Goal: Transaction & Acquisition: Register for event/course

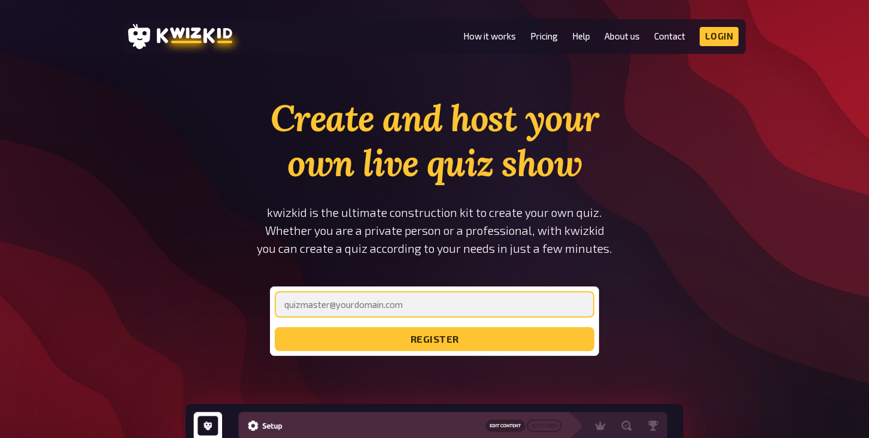
click at [365, 296] on input "email" at bounding box center [435, 304] width 320 height 26
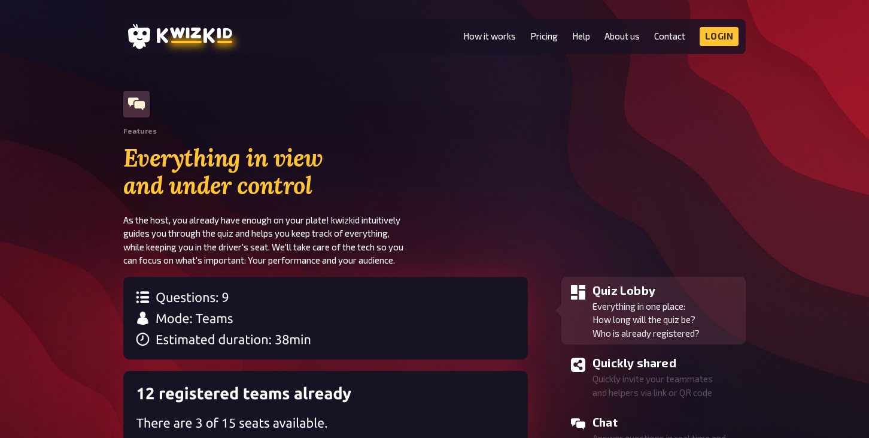
scroll to position [1202, 0]
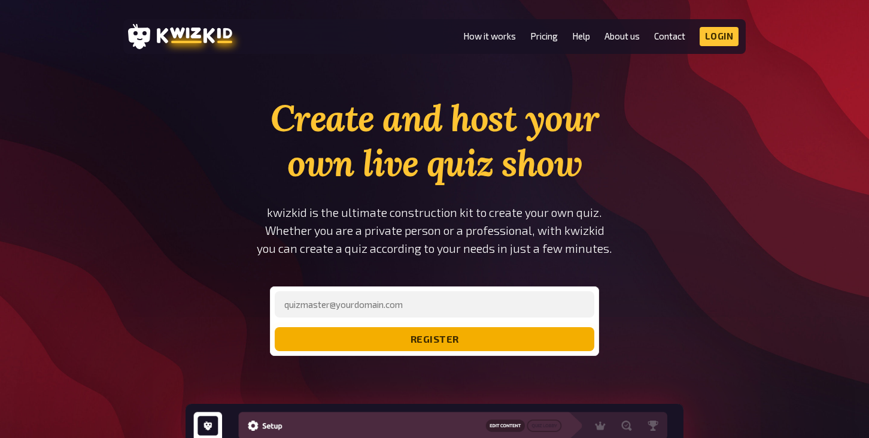
click at [415, 343] on button "register" at bounding box center [435, 339] width 320 height 24
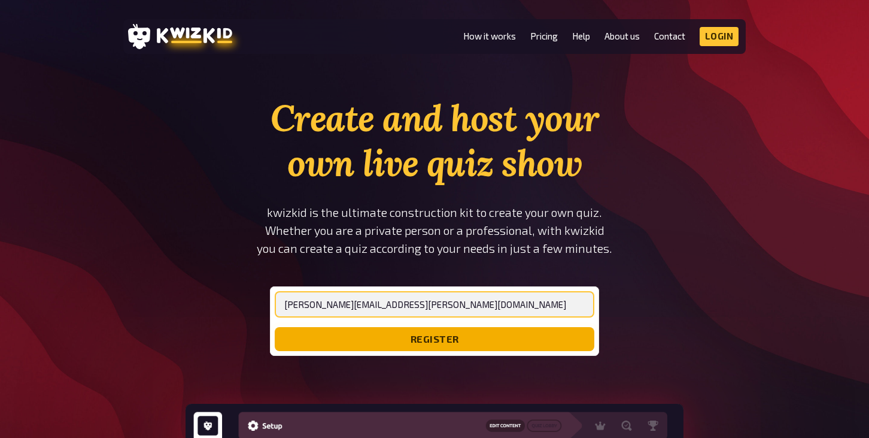
type input "[PERSON_NAME][EMAIL_ADDRESS][PERSON_NAME][DOMAIN_NAME]"
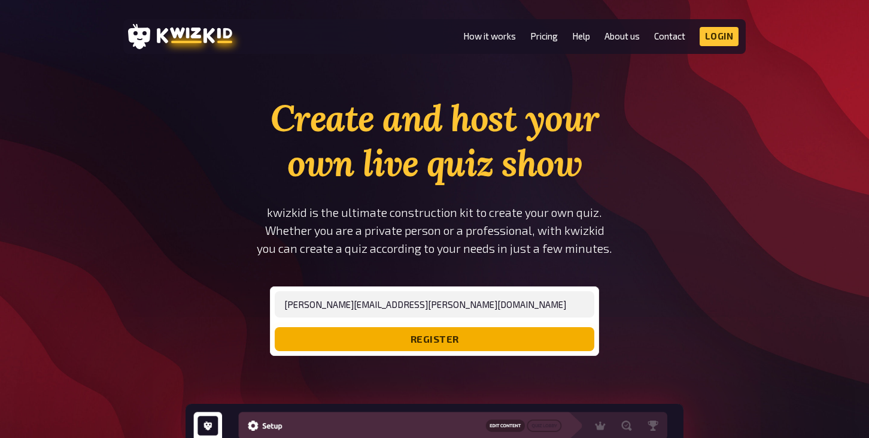
click at [434, 345] on button "register" at bounding box center [435, 339] width 320 height 24
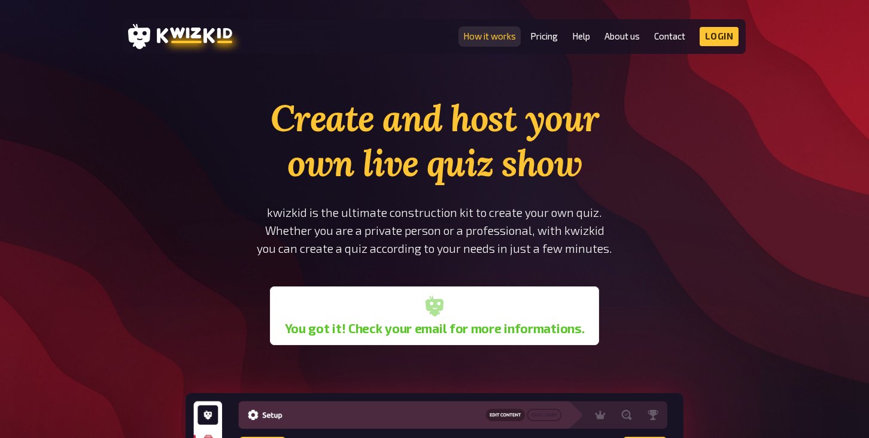
click at [493, 33] on link "How it works" at bounding box center [489, 36] width 53 height 10
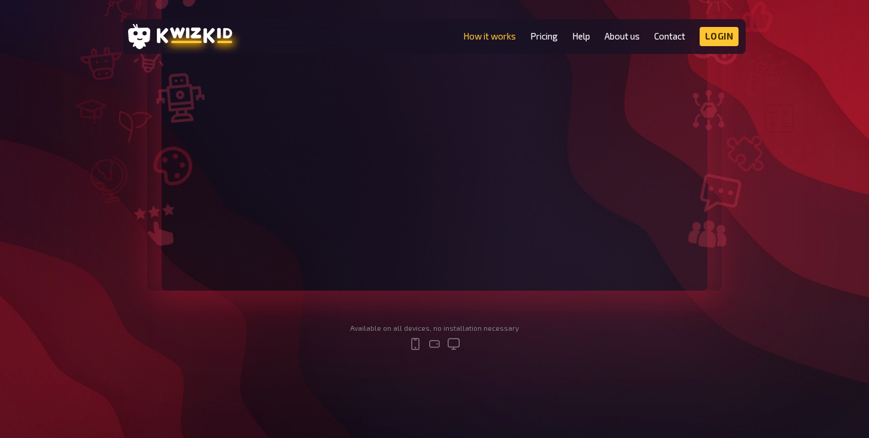
scroll to position [300, 0]
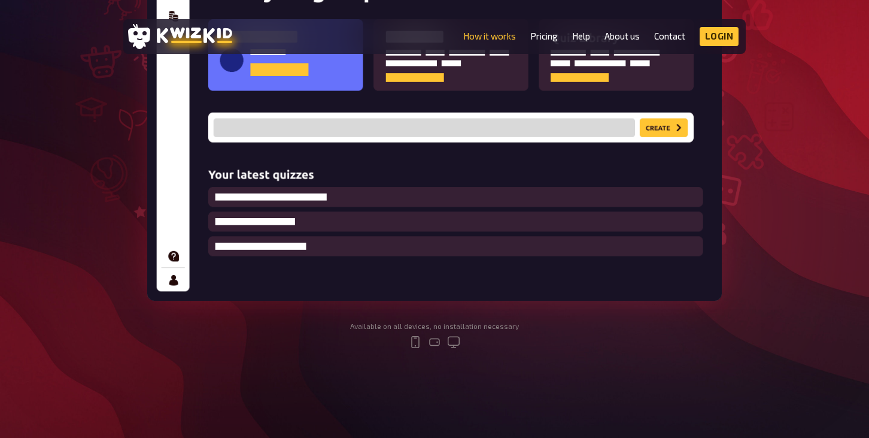
click at [658, 132] on img at bounding box center [434, 104] width 575 height 394
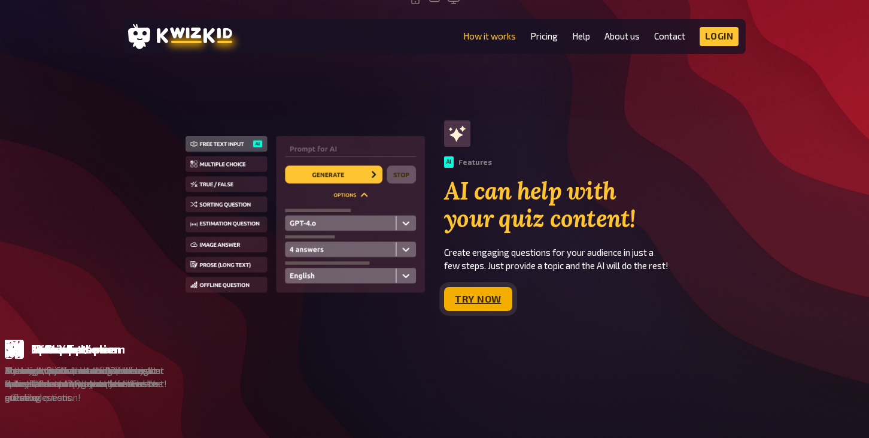
scroll to position [645, 0]
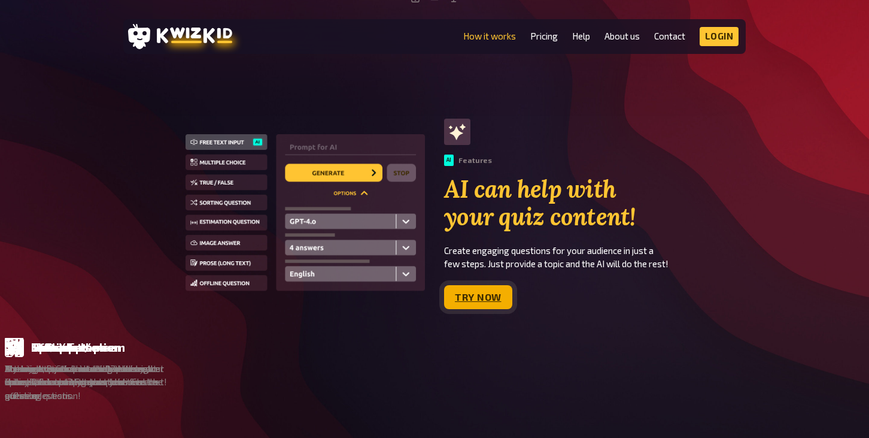
click at [465, 296] on link "Try now" at bounding box center [478, 297] width 68 height 24
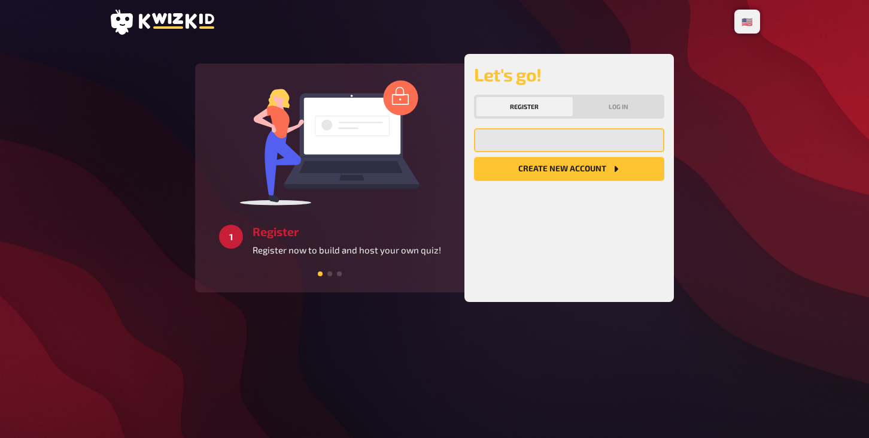
click at [546, 144] on input "email" at bounding box center [569, 140] width 190 height 24
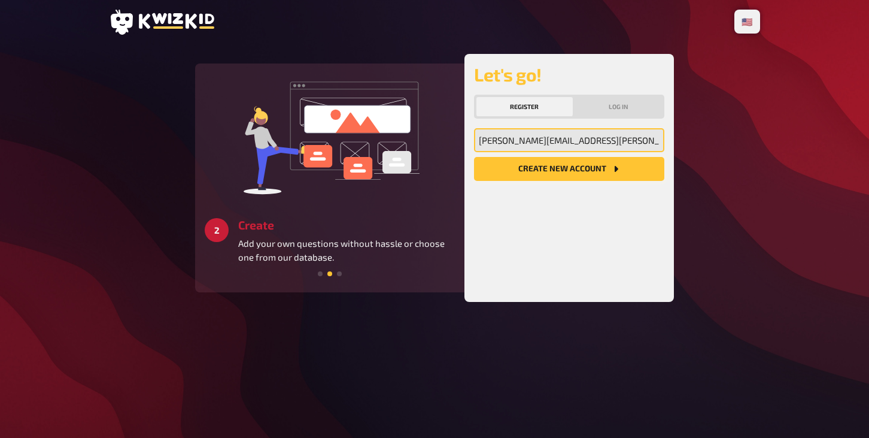
type input "harriet.coleman@useo.ae"
click at [607, 167] on button "Create new account" at bounding box center [569, 169] width 190 height 24
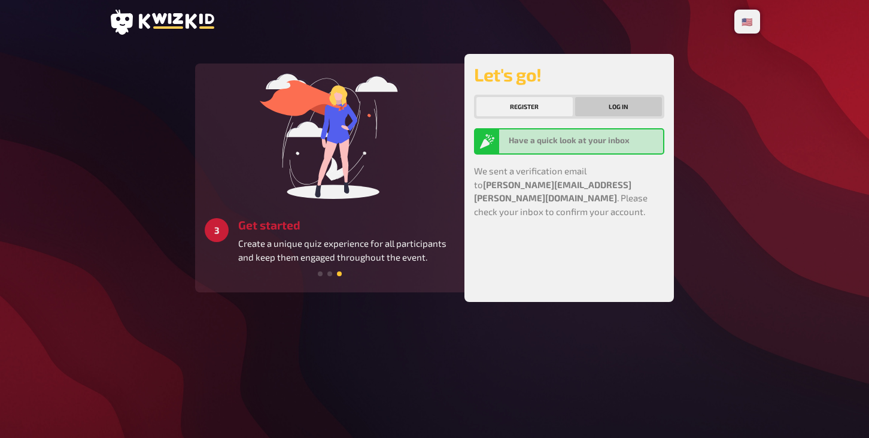
click at [616, 101] on button "Log in" at bounding box center [618, 106] width 87 height 19
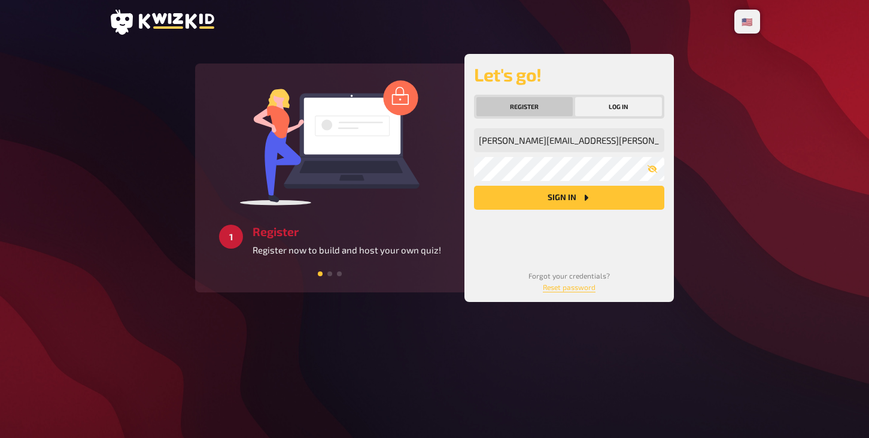
click at [537, 110] on button "Register" at bounding box center [525, 106] width 96 height 19
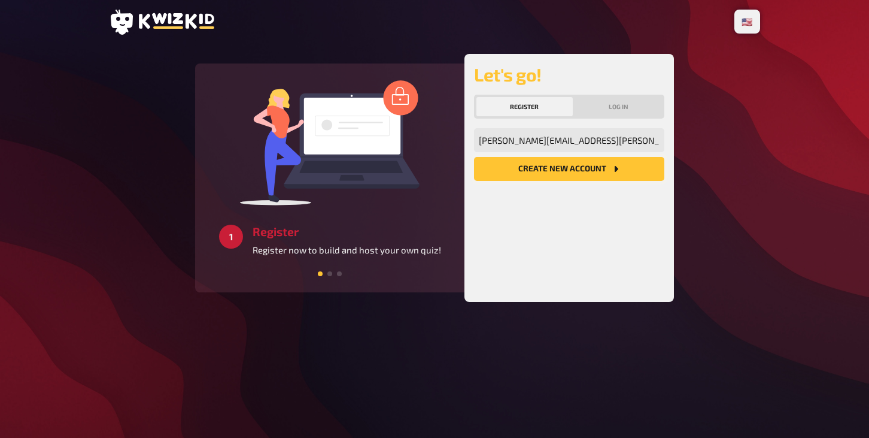
click at [541, 160] on button "Create new account" at bounding box center [569, 169] width 190 height 24
